Goal: Check status

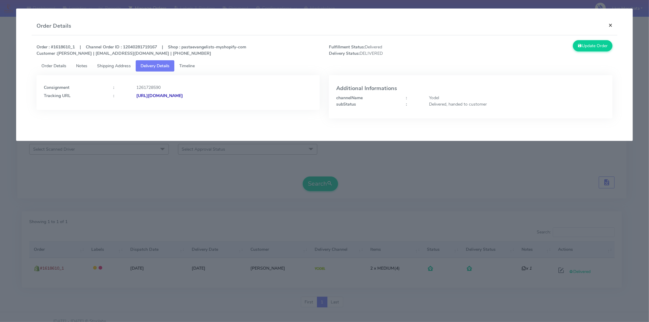
click at [607, 25] on button "×" at bounding box center [610, 25] width 14 height 16
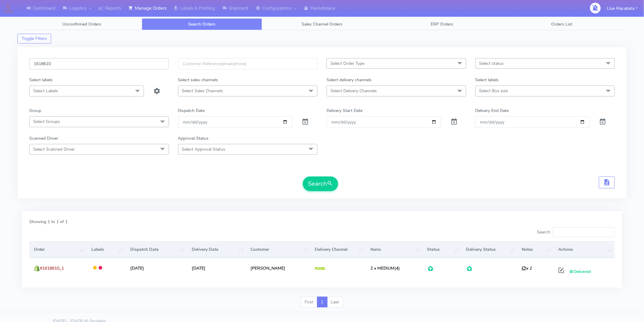
click at [66, 64] on input "1618610" at bounding box center [99, 63] width 140 height 11
paste input "519"
type input "1618519"
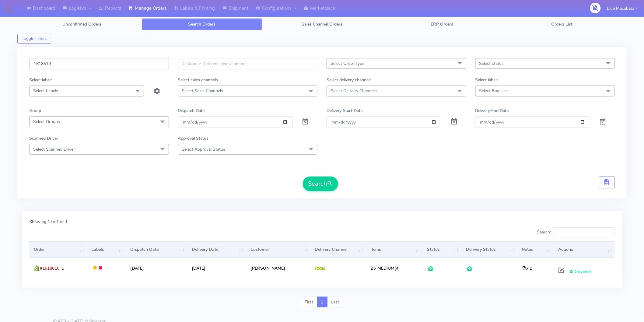
click at [303, 176] on button "Search" at bounding box center [320, 183] width 35 height 15
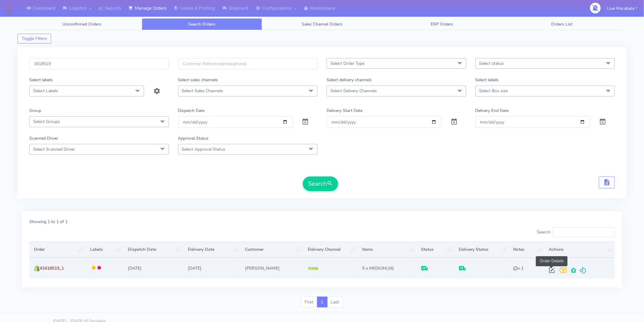
click at [551, 270] on span at bounding box center [551, 272] width 11 height 6
select select "5"
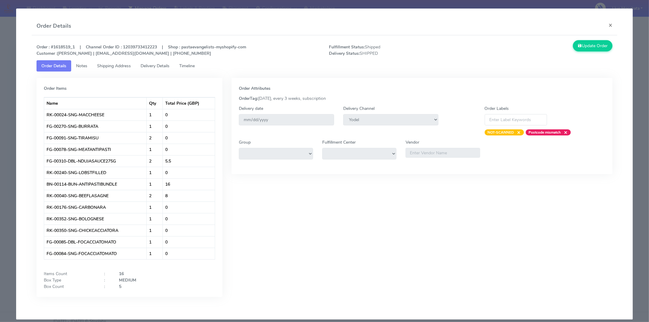
drag, startPoint x: 188, startPoint y: 64, endPoint x: 169, endPoint y: 65, distance: 18.6
click at [189, 64] on span "Timeline" at bounding box center [187, 66] width 16 height 6
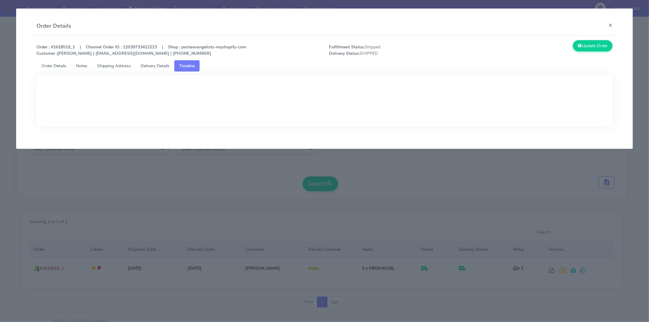
click at [167, 64] on span "Delivery Details" at bounding box center [155, 66] width 29 height 6
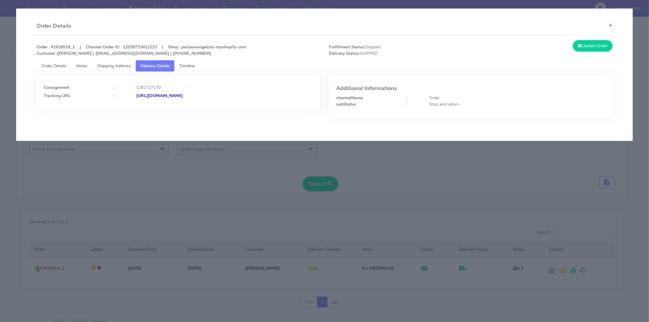
click at [183, 95] on strong "[URL][DOMAIN_NAME]" at bounding box center [159, 96] width 47 height 6
